Goal: Task Accomplishment & Management: Use online tool/utility

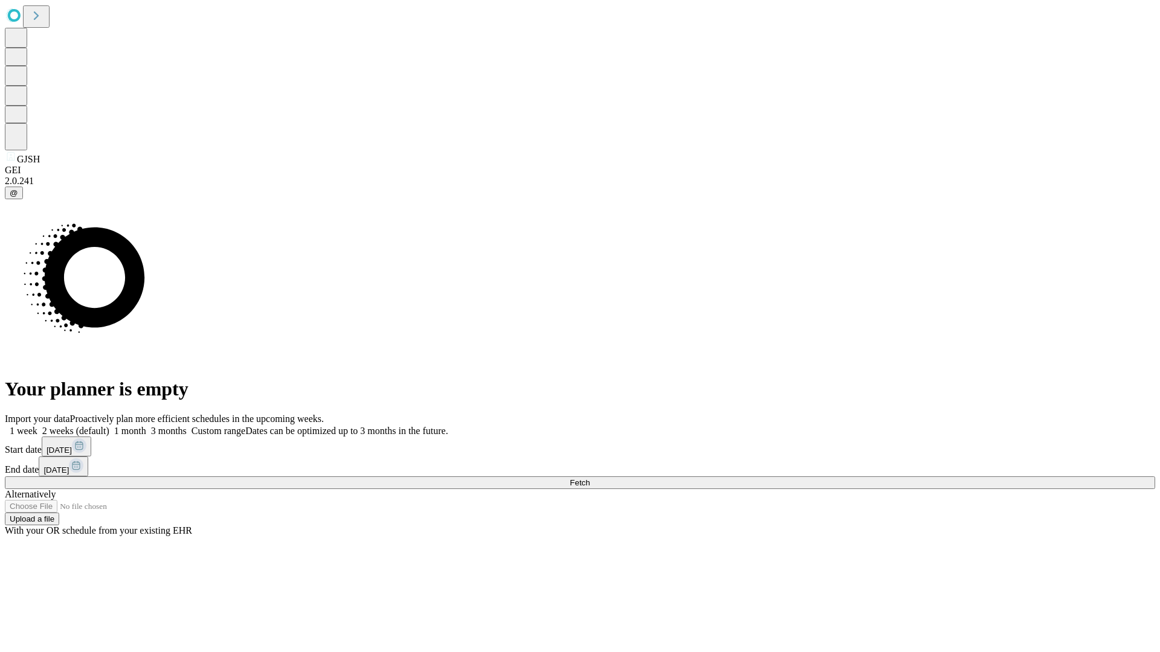
click at [589, 478] on span "Fetch" at bounding box center [580, 482] width 20 height 9
